Goal: Task Accomplishment & Management: Use online tool/utility

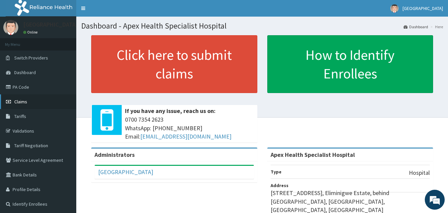
click at [39, 105] on link "Claims" at bounding box center [38, 101] width 76 height 15
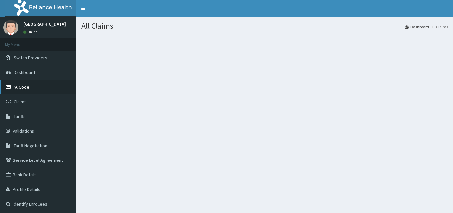
click at [57, 92] on link "PA Code" at bounding box center [38, 87] width 76 height 15
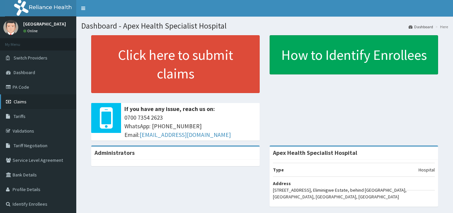
click at [40, 106] on link "Claims" at bounding box center [38, 101] width 76 height 15
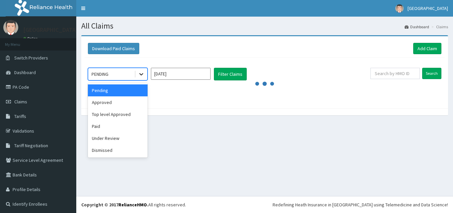
click at [139, 75] on icon at bounding box center [141, 74] width 7 height 7
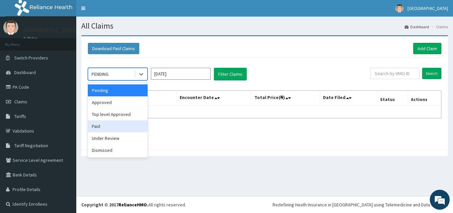
click at [119, 124] on div "Paid" at bounding box center [118, 126] width 60 height 12
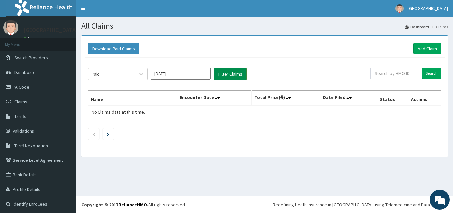
click at [229, 72] on button "Filter Claims" at bounding box center [230, 74] width 33 height 13
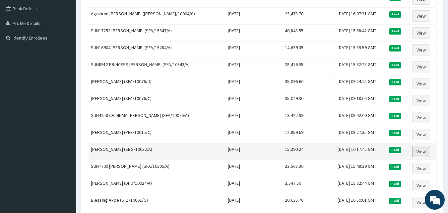
click at [426, 150] on link "View" at bounding box center [421, 151] width 18 height 11
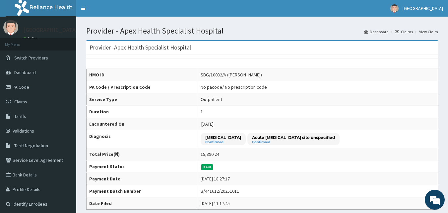
click at [207, 75] on div "SBG/10032/A (SETH UEBARI)" at bounding box center [231, 74] width 61 height 7
drag, startPoint x: 208, startPoint y: 75, endPoint x: 176, endPoint y: 75, distance: 31.8
click at [176, 75] on tr "HMO ID SBG/10032/A (SETH UEBARI)" at bounding box center [263, 75] width 352 height 12
copy tr "SBG/10032/A"
